Goal: Transaction & Acquisition: Purchase product/service

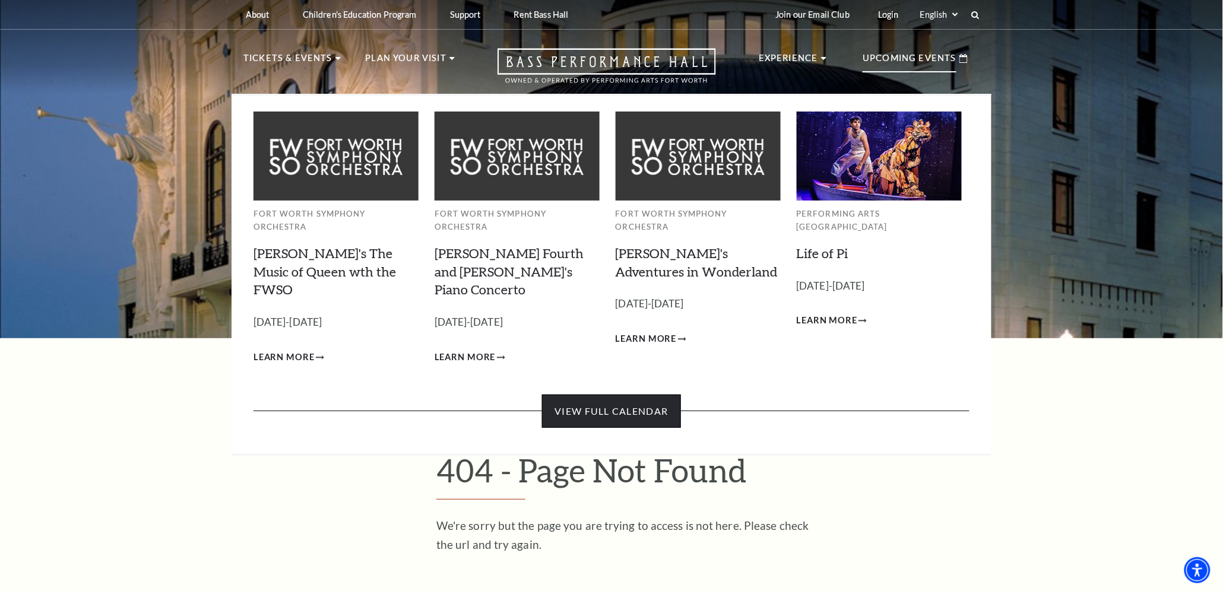
click at [637, 395] on link "View Full Calendar" at bounding box center [611, 411] width 138 height 33
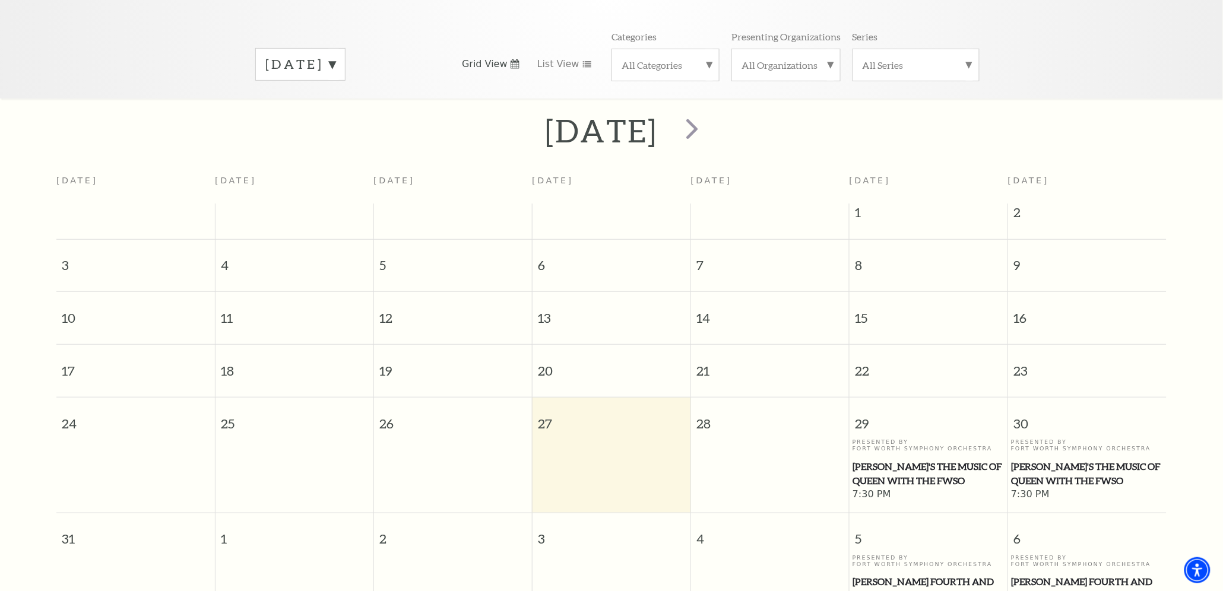
scroll to position [153, 0]
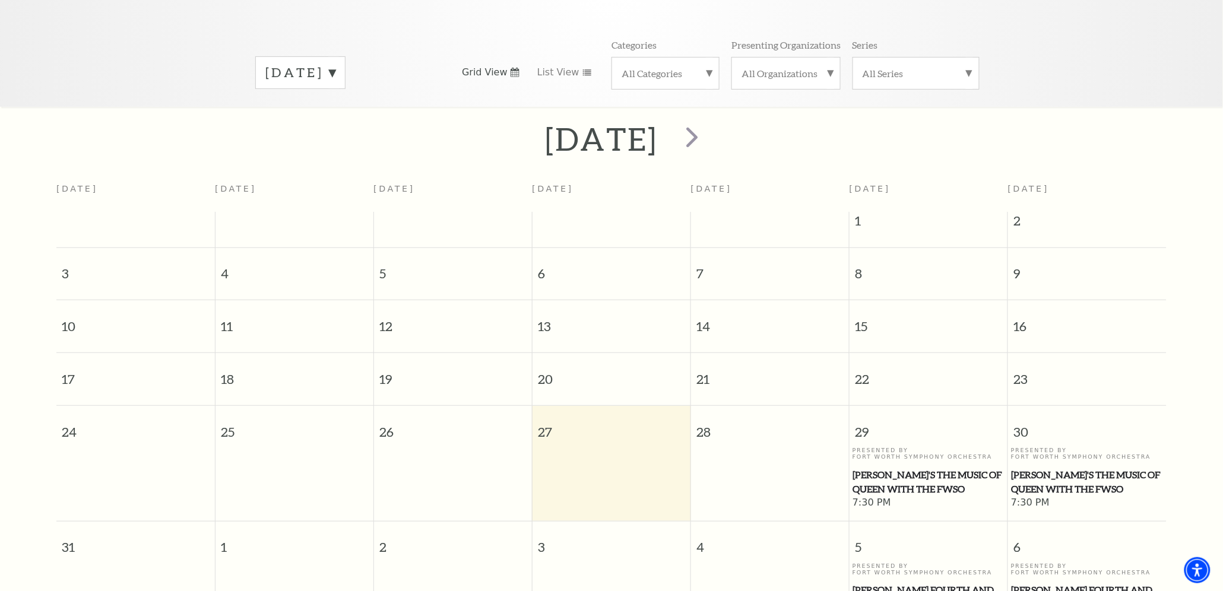
click at [335, 64] on label "[DATE]" at bounding box center [300, 73] width 70 height 18
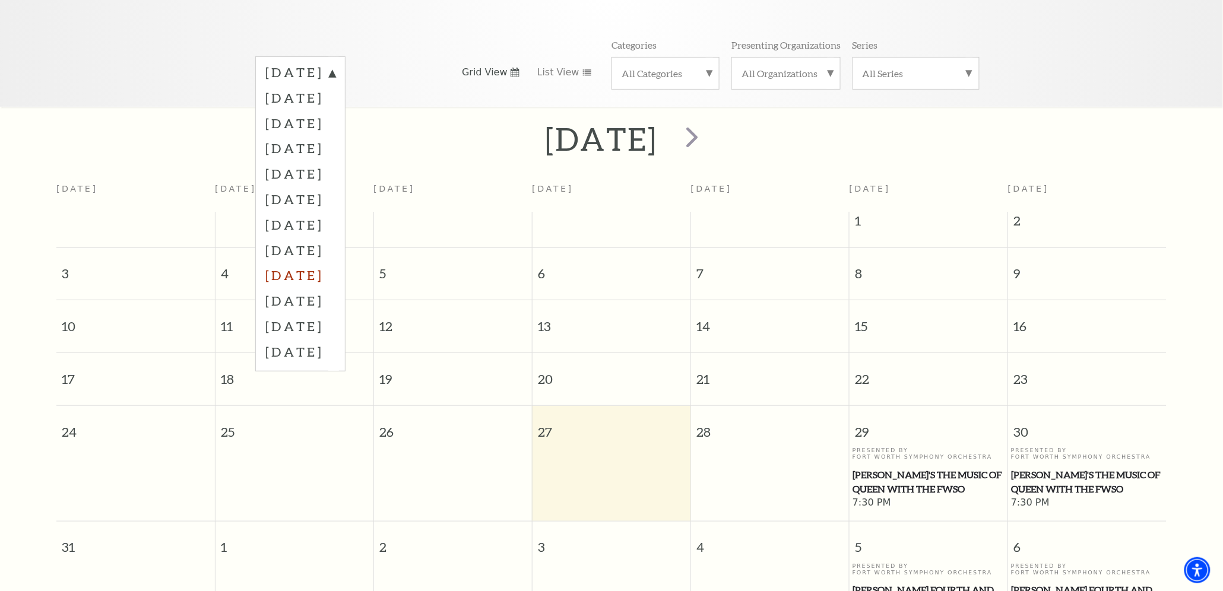
click at [318, 262] on label "[DATE]" at bounding box center [300, 275] width 70 height 26
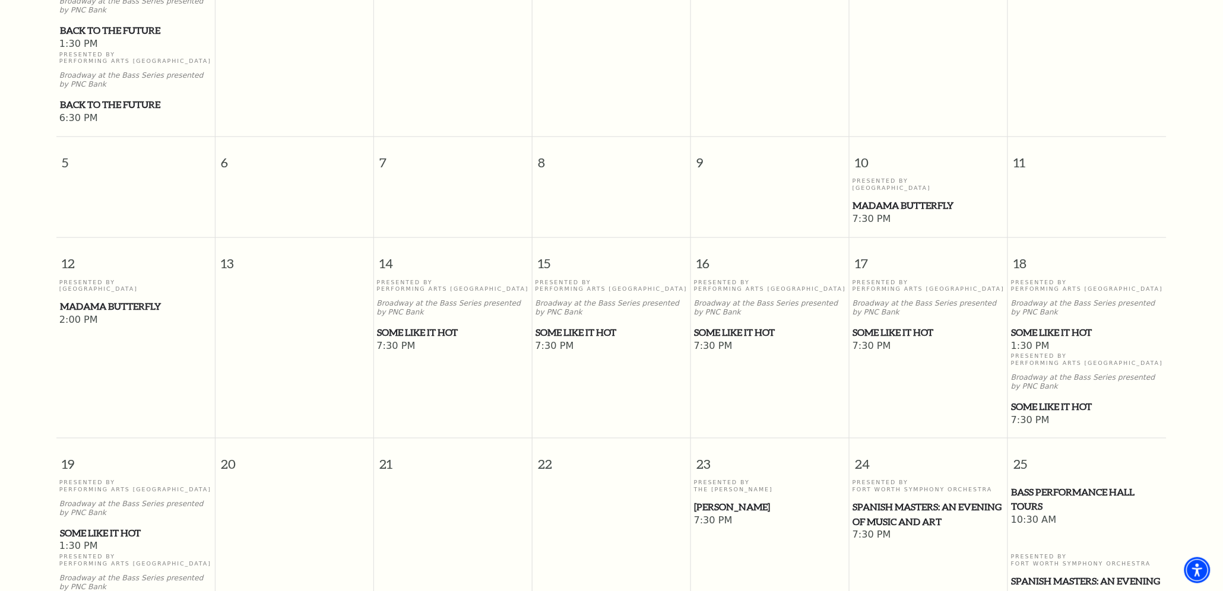
scroll to position [416, 0]
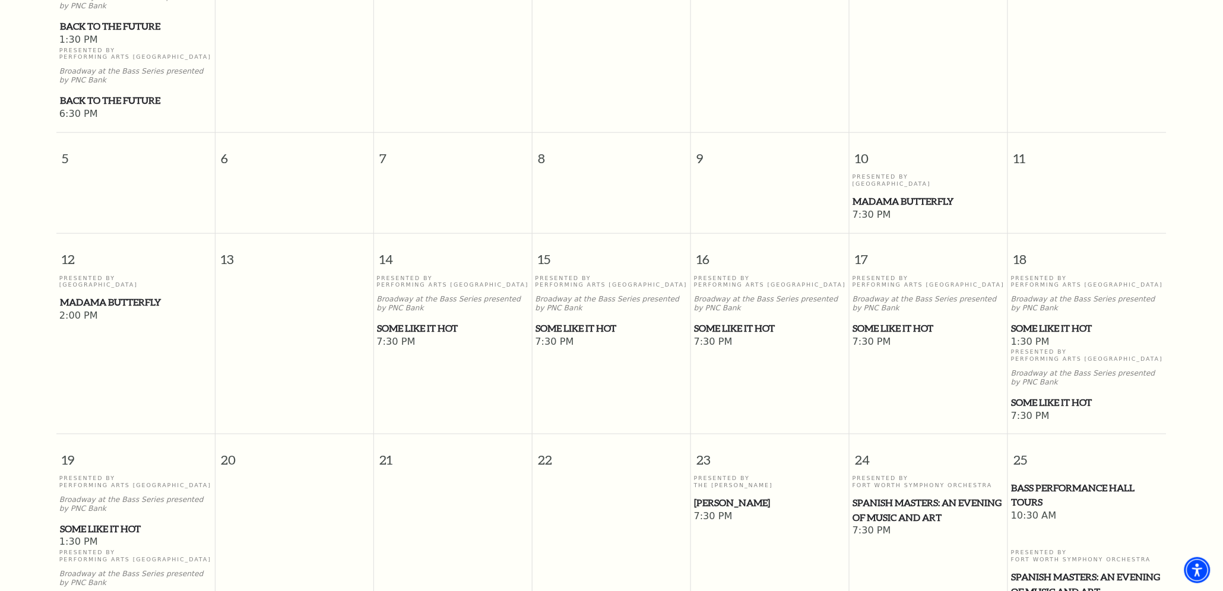
click at [436, 321] on span "Some Like It Hot" at bounding box center [453, 328] width 151 height 15
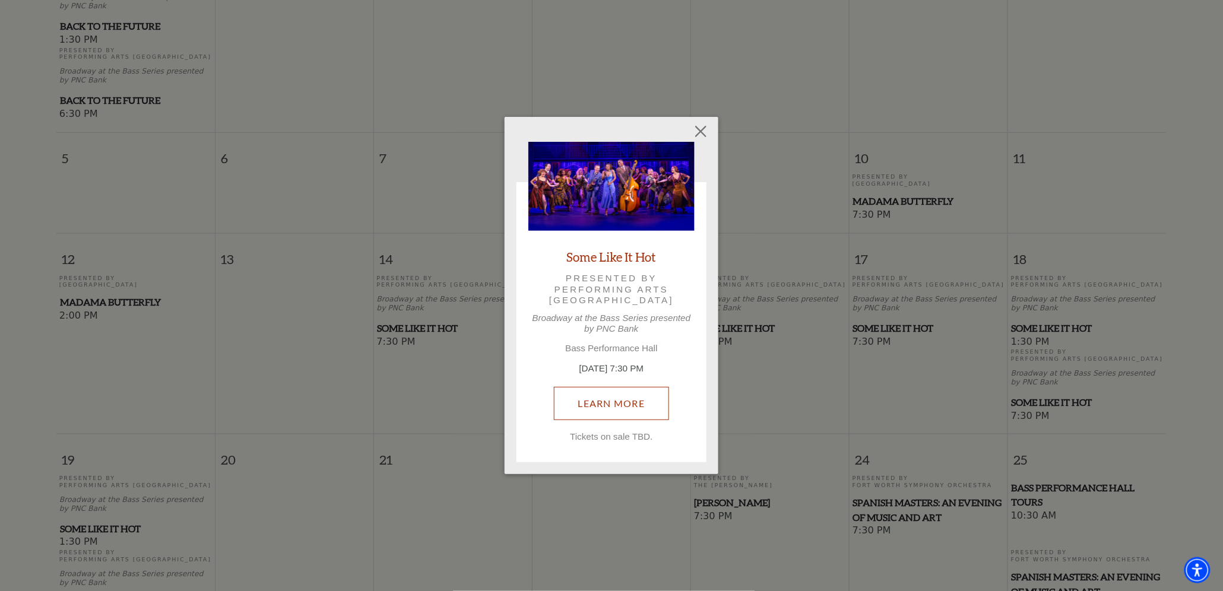
click at [605, 403] on link "Learn More" at bounding box center [612, 403] width 116 height 33
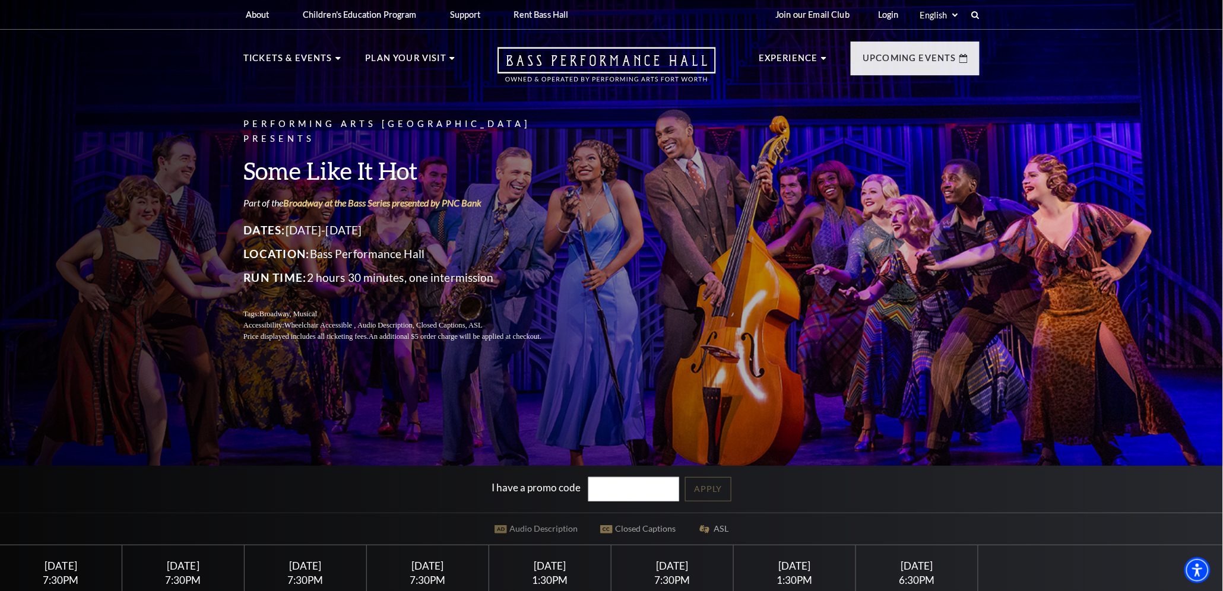
click at [548, 569] on div "Saturday April 18" at bounding box center [550, 566] width 94 height 12
